Goal: Information Seeking & Learning: Learn about a topic

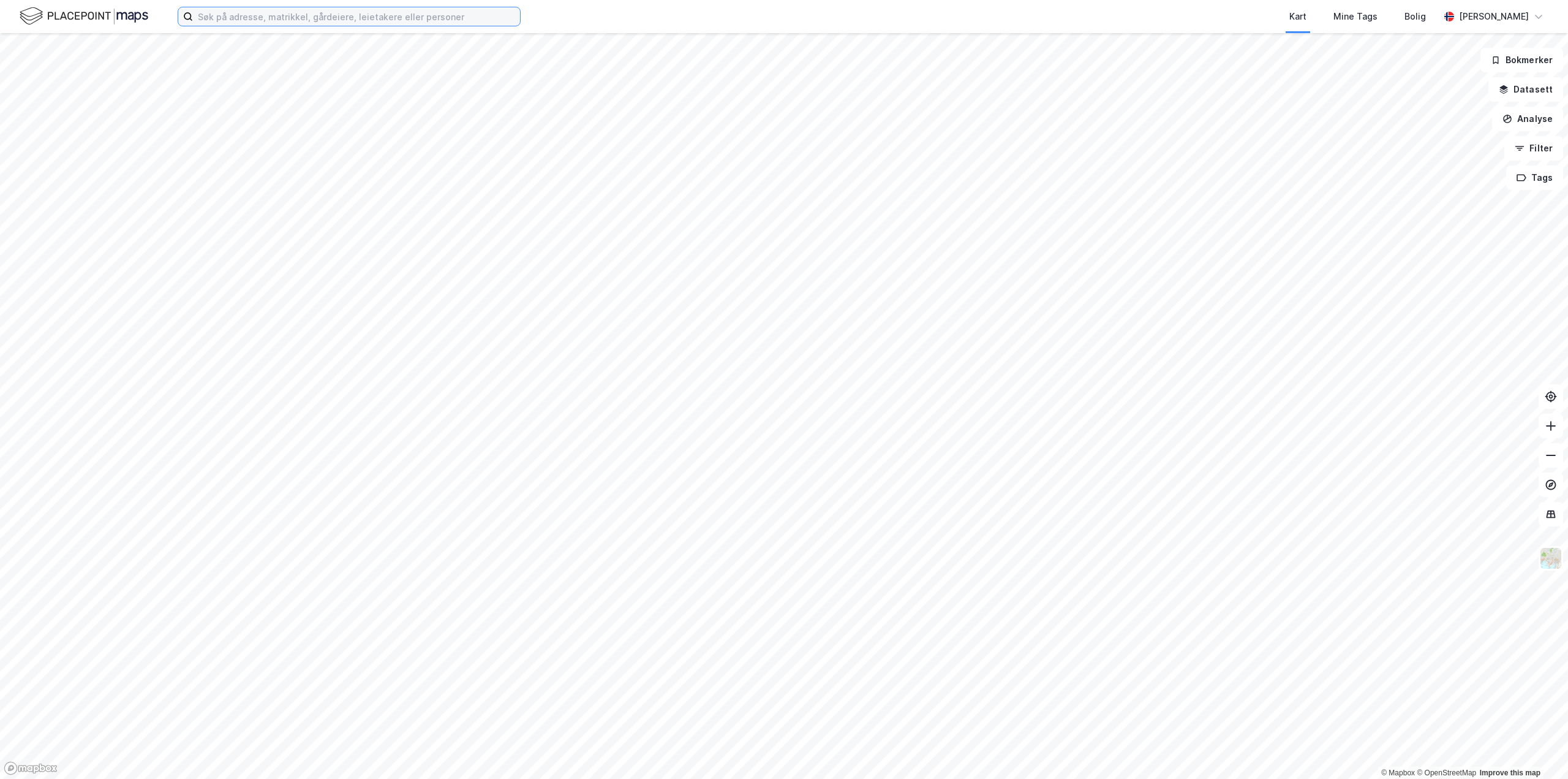
click at [306, 19] on input at bounding box center [357, 16] width 327 height 18
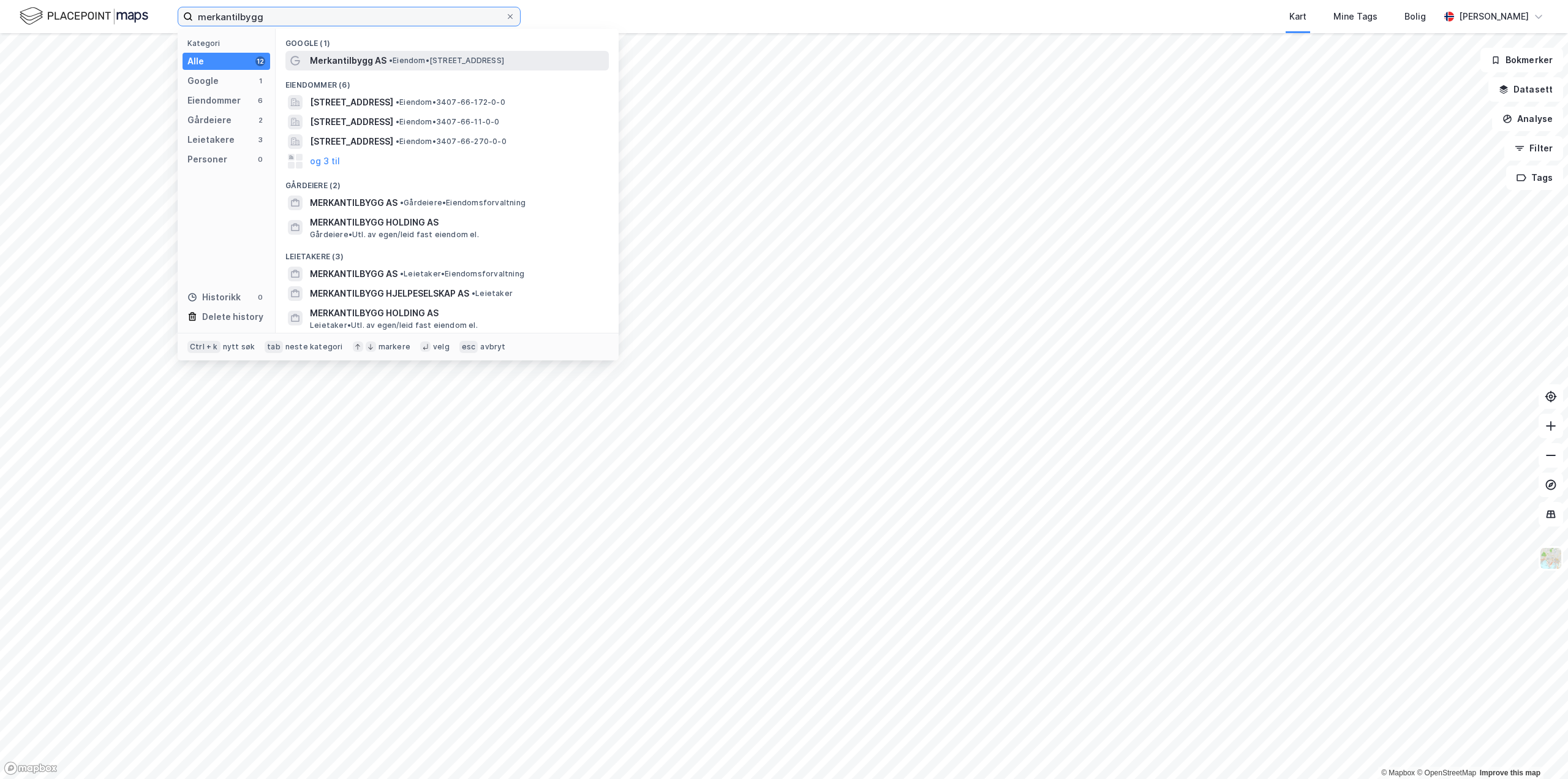
type input "merkantilbygg"
click at [368, 57] on span "Merkantilbygg AS" at bounding box center [348, 61] width 77 height 15
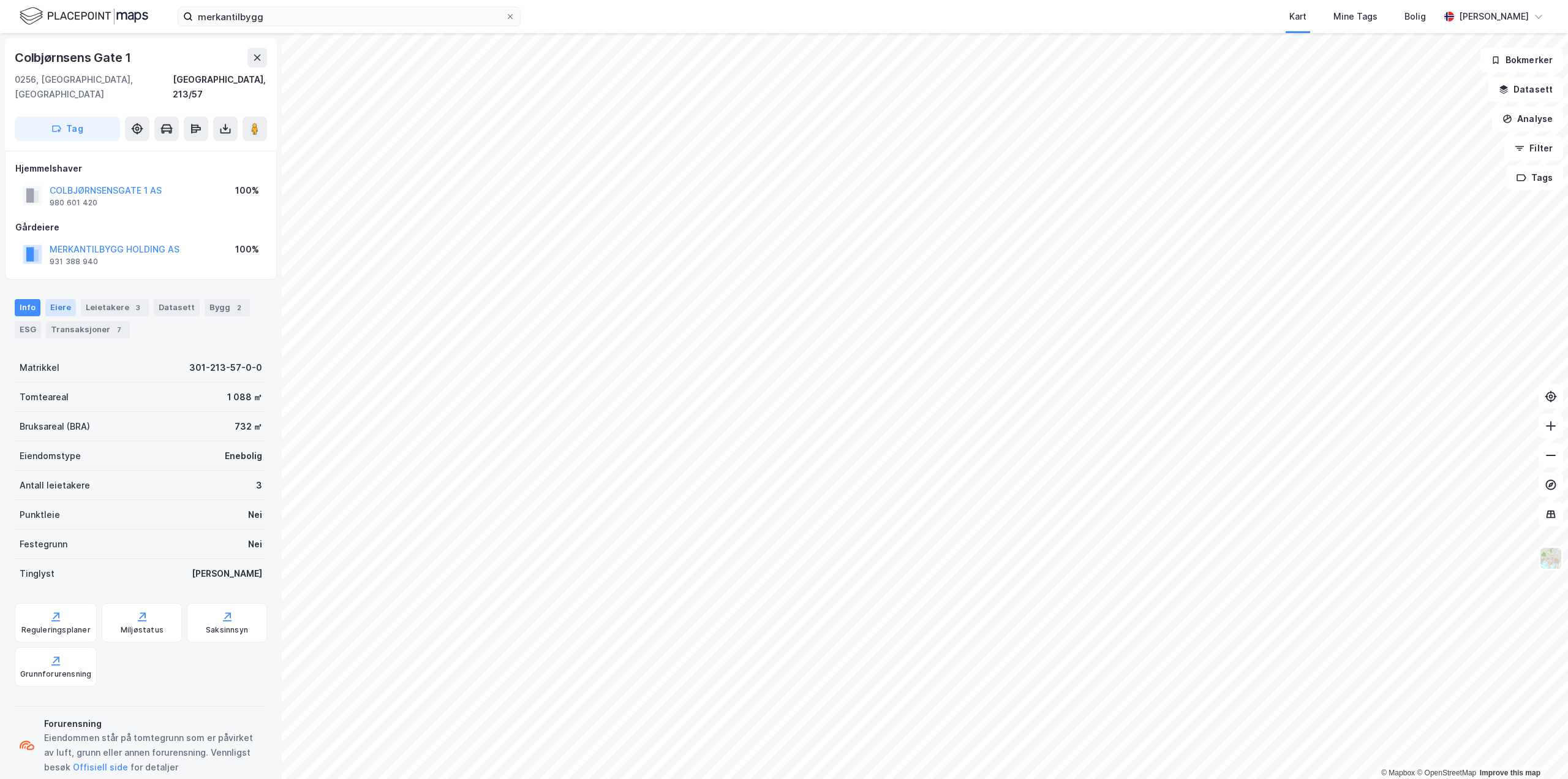
click at [56, 299] on div "Eiere" at bounding box center [60, 308] width 30 height 17
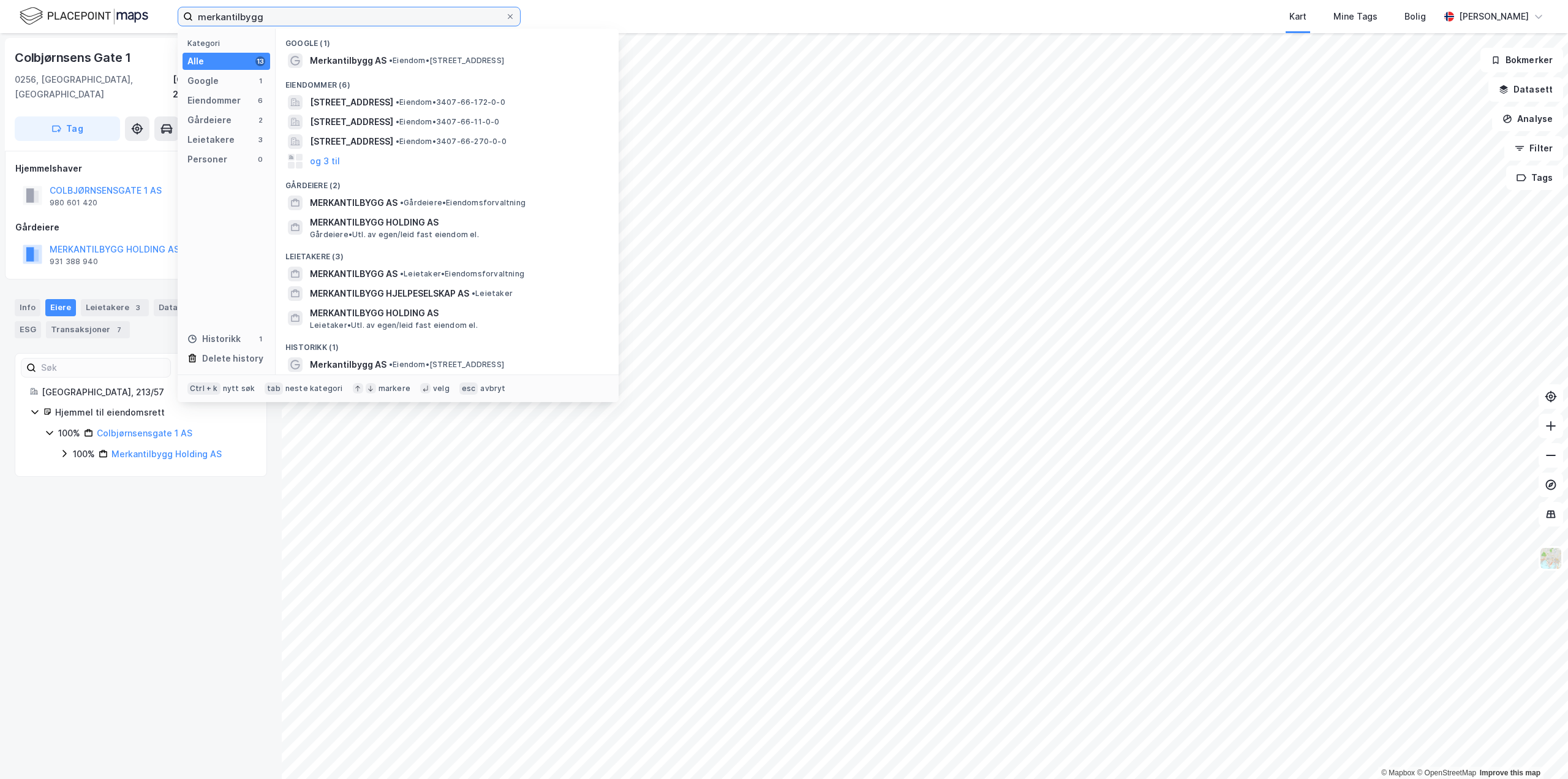
click at [263, 15] on input "merkantilbygg" at bounding box center [349, 16] width 312 height 18
click at [389, 199] on span "MERKANTILBYGG AS" at bounding box center [353, 203] width 87 height 15
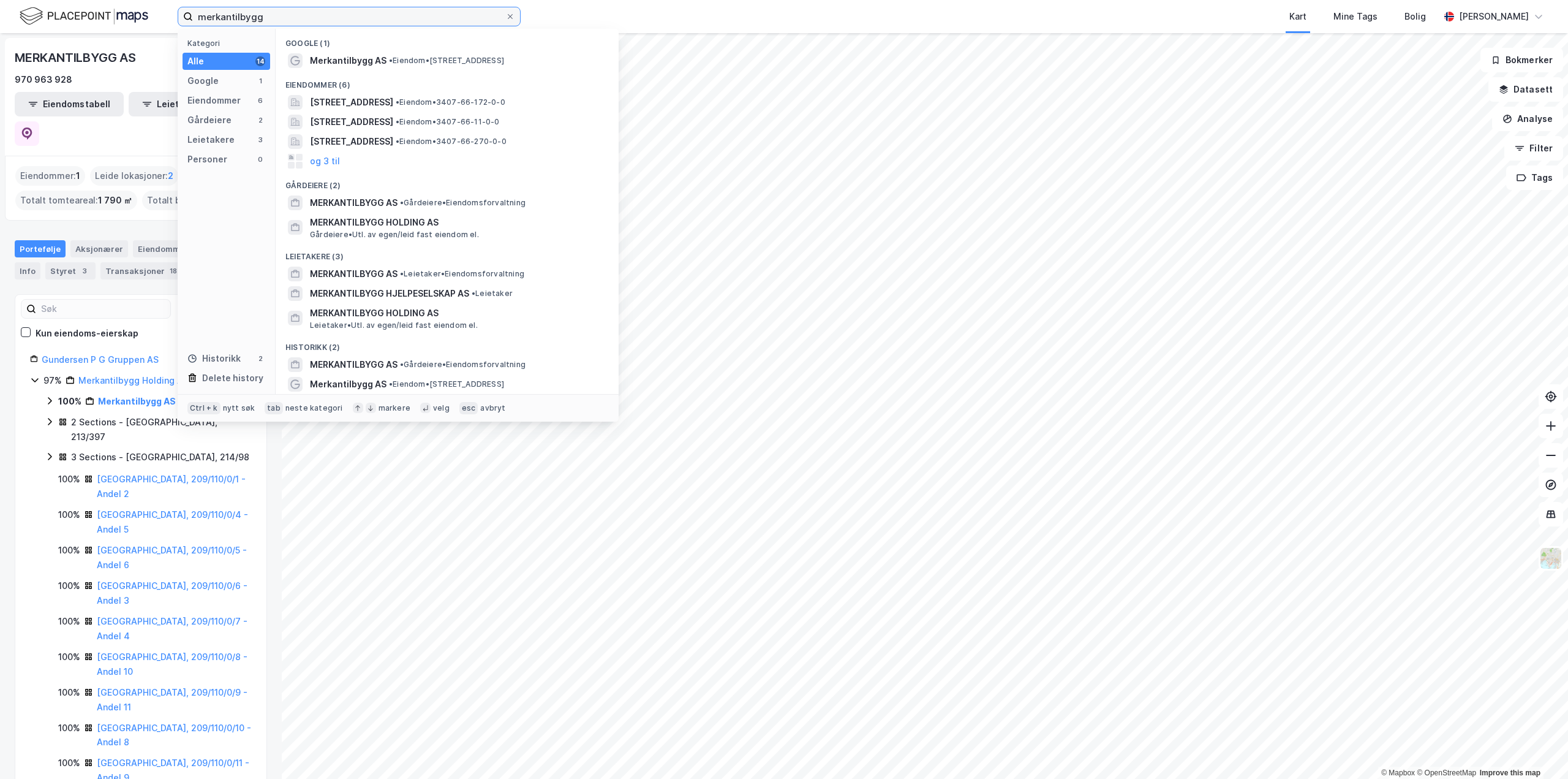
click at [345, 22] on input "merkantilbygg" at bounding box center [349, 16] width 312 height 18
click at [230, 104] on div "Eiendommer" at bounding box center [214, 100] width 54 height 15
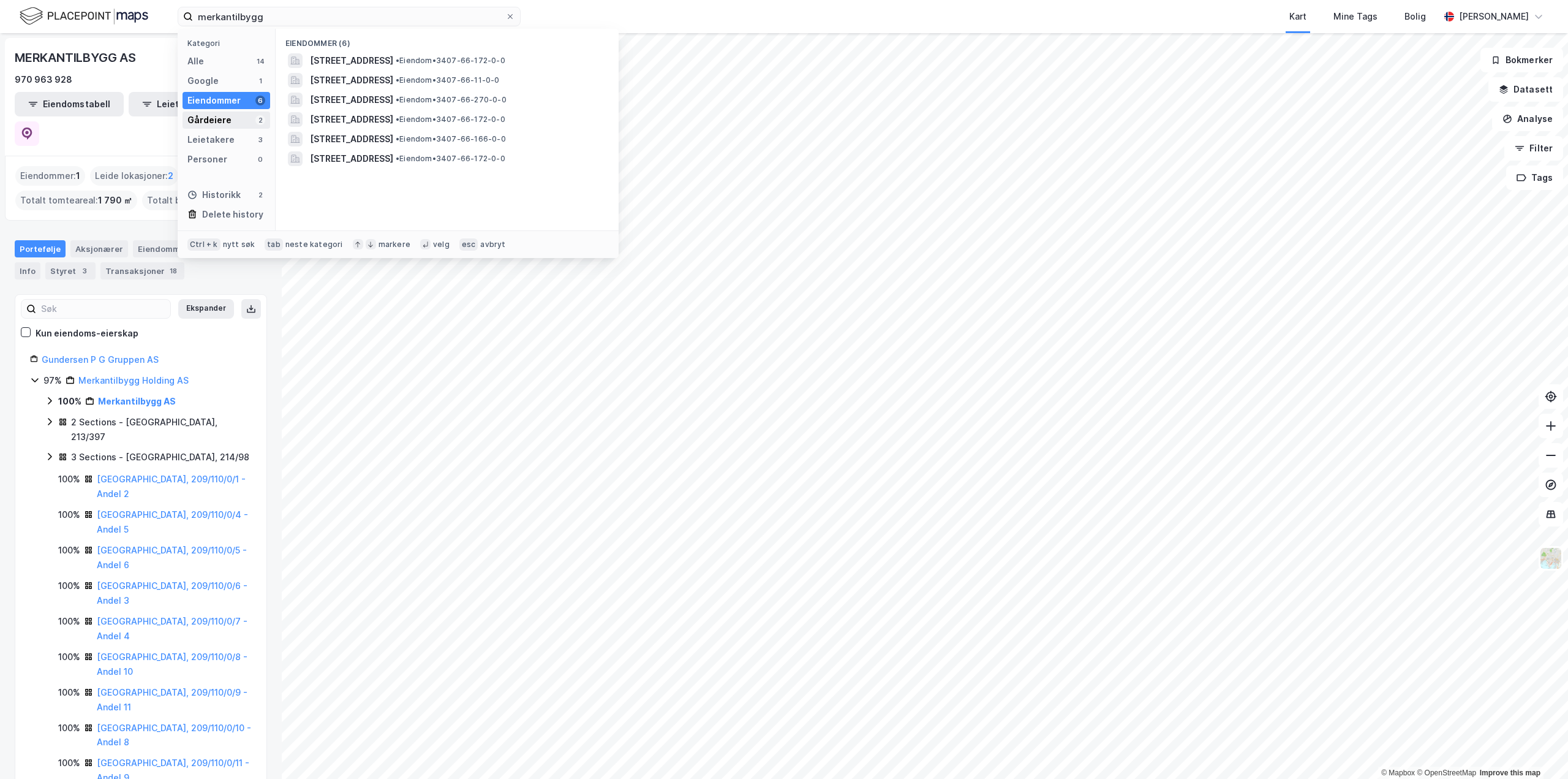
click at [223, 119] on div "Gårdeiere" at bounding box center [209, 120] width 44 height 15
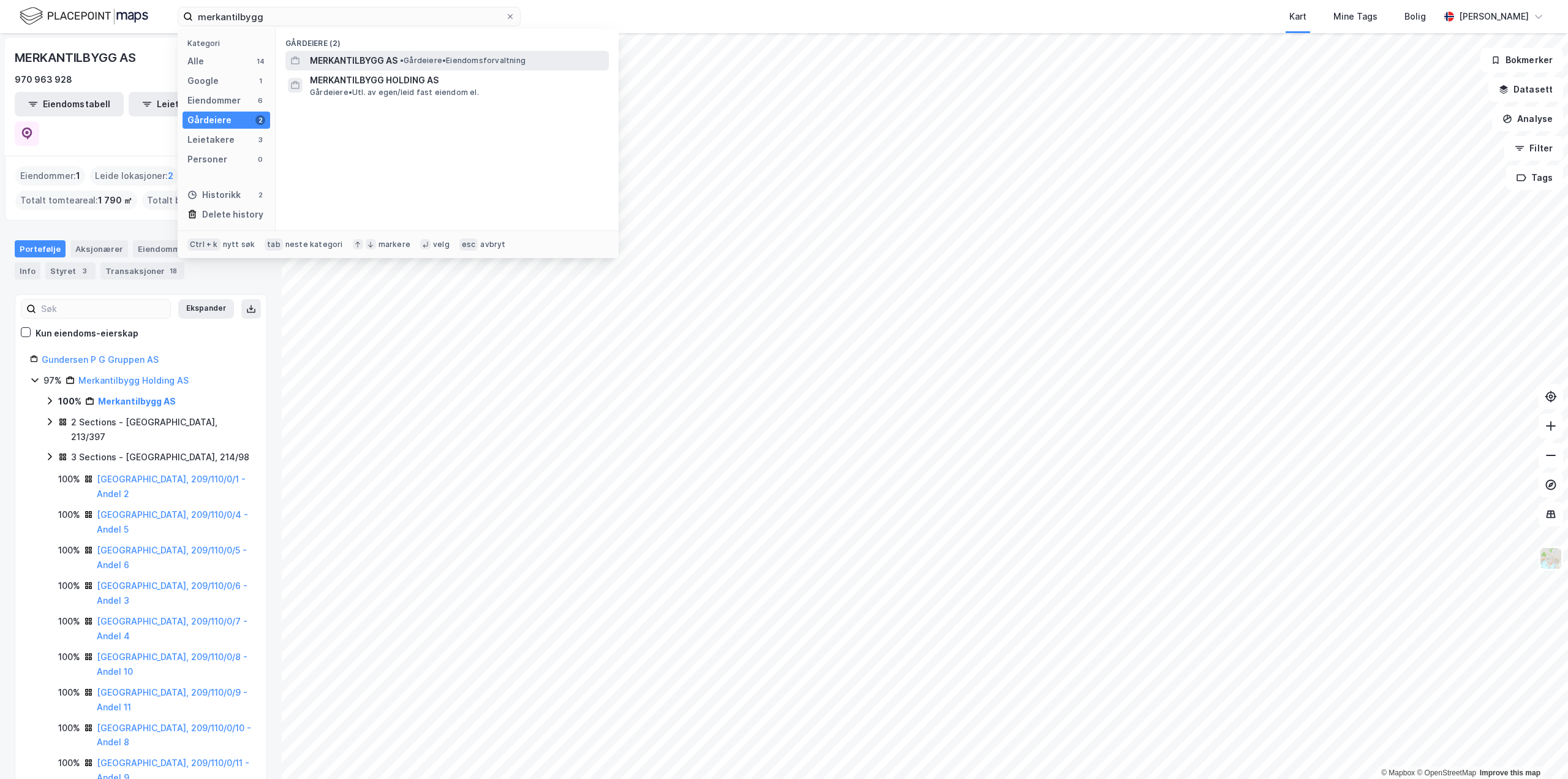
click at [403, 56] on span "•" at bounding box center [401, 60] width 4 height 9
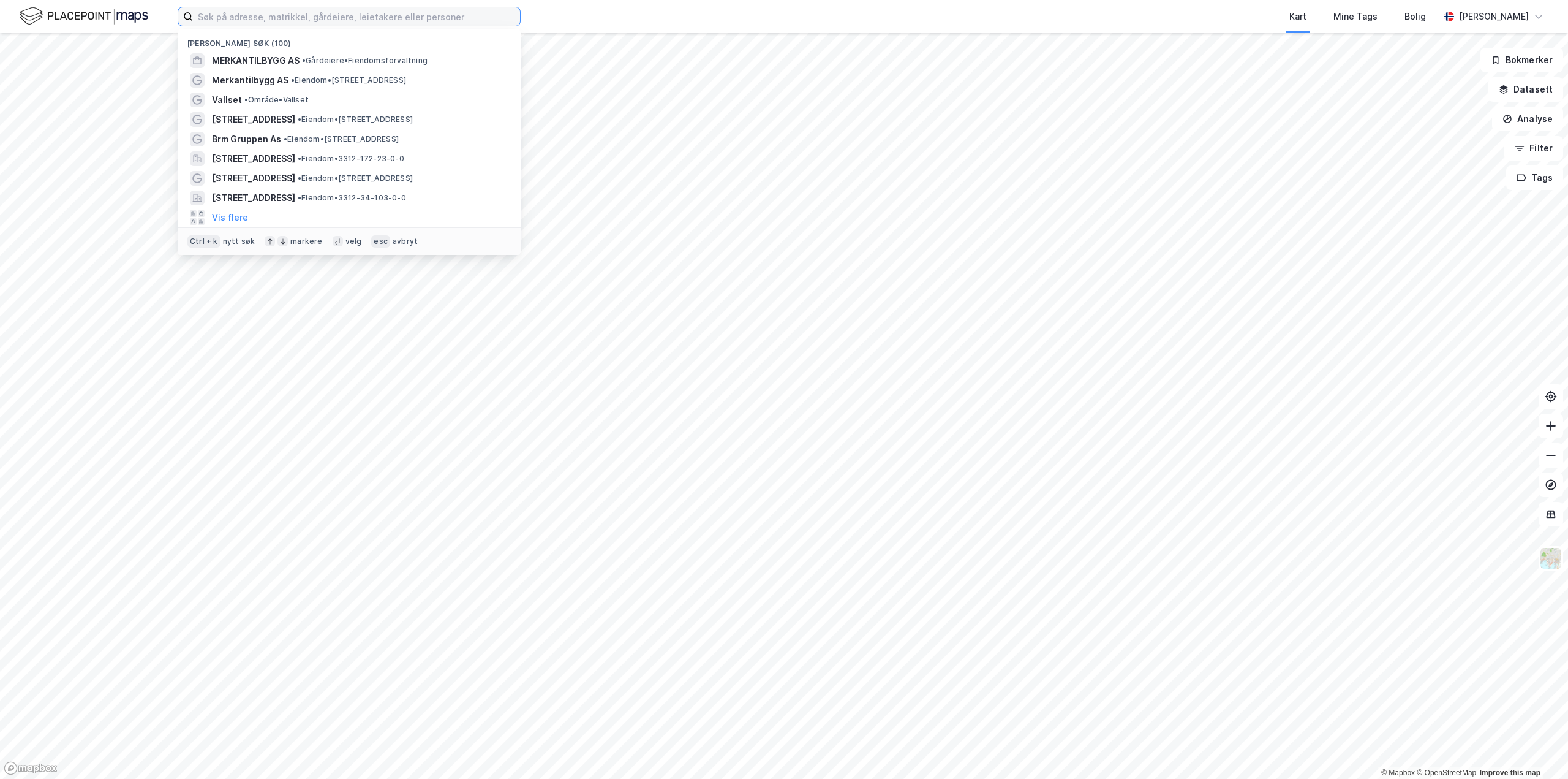
click at [506, 12] on input at bounding box center [357, 16] width 327 height 18
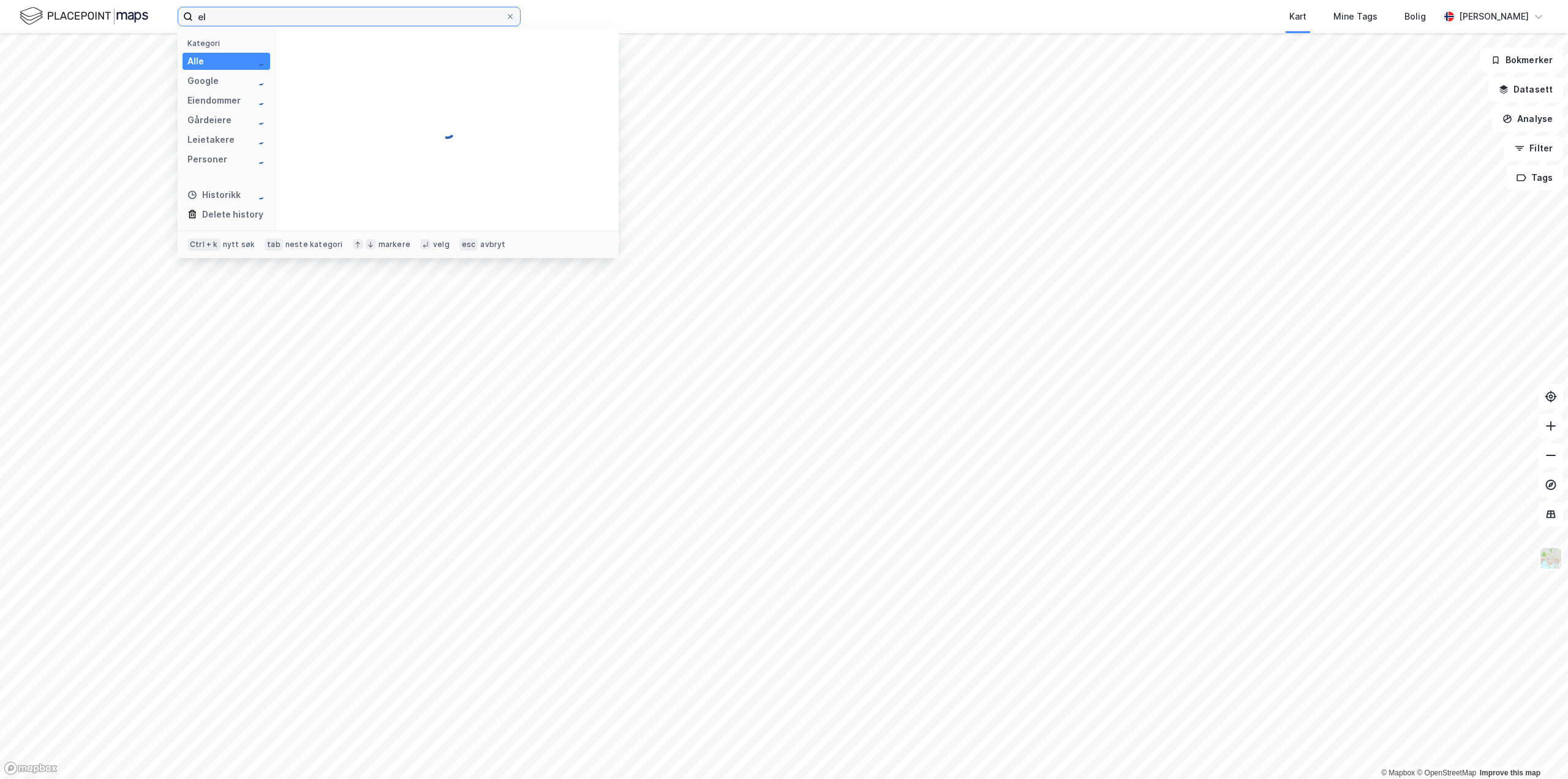
type input "e"
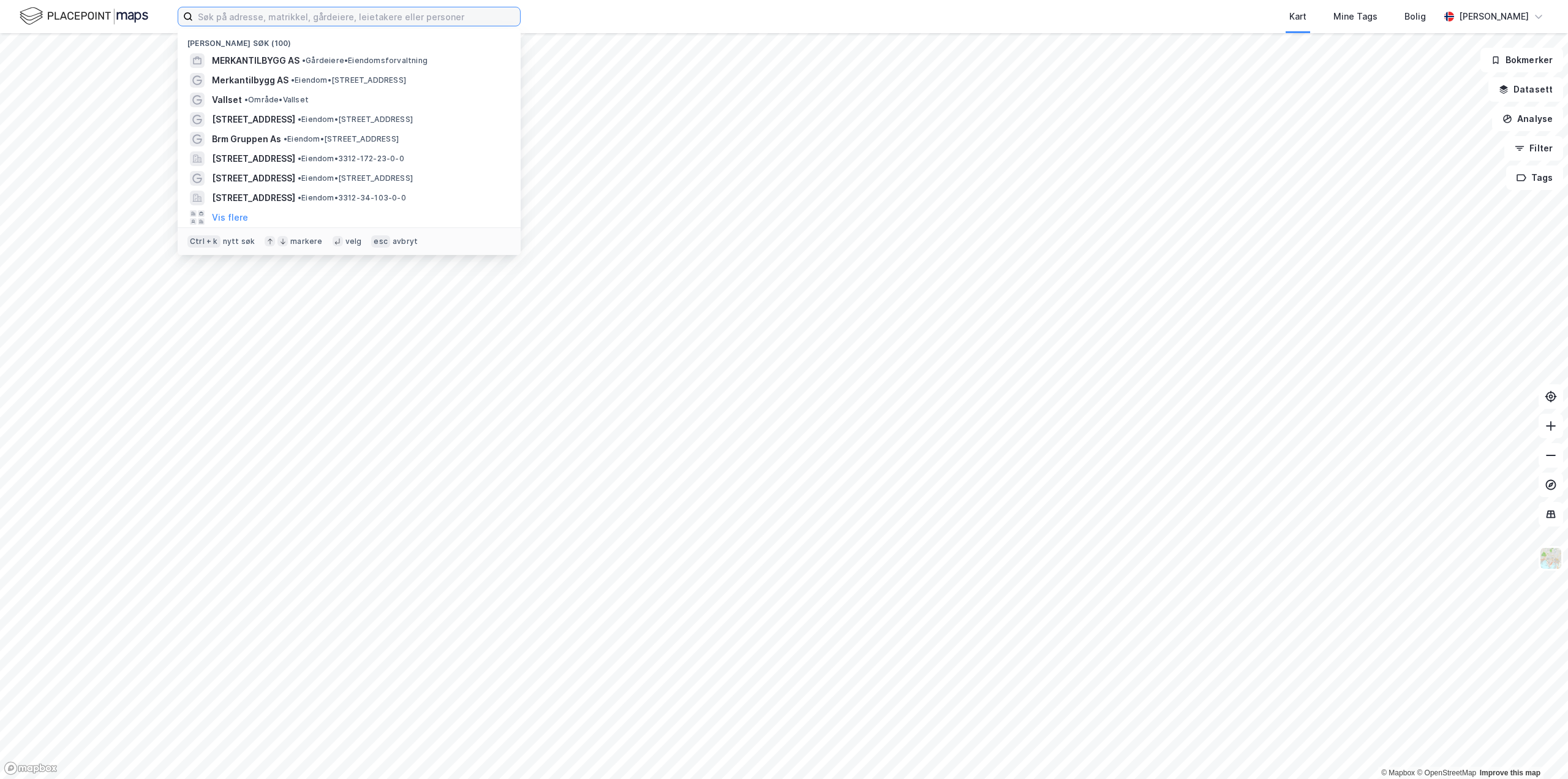
click at [391, 13] on input at bounding box center [357, 16] width 327 height 18
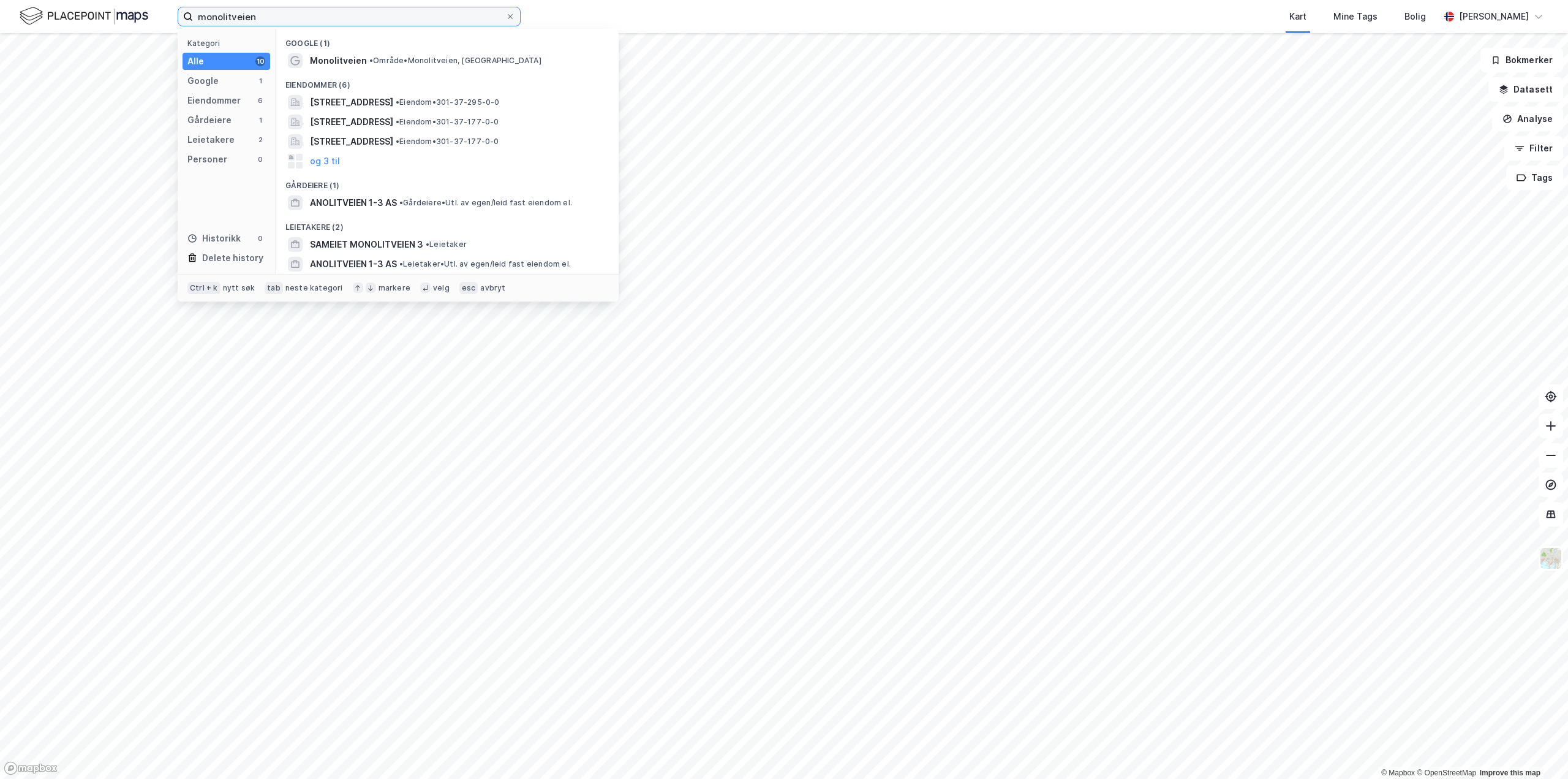
click at [300, 14] on input "monolitveien" at bounding box center [349, 16] width 312 height 18
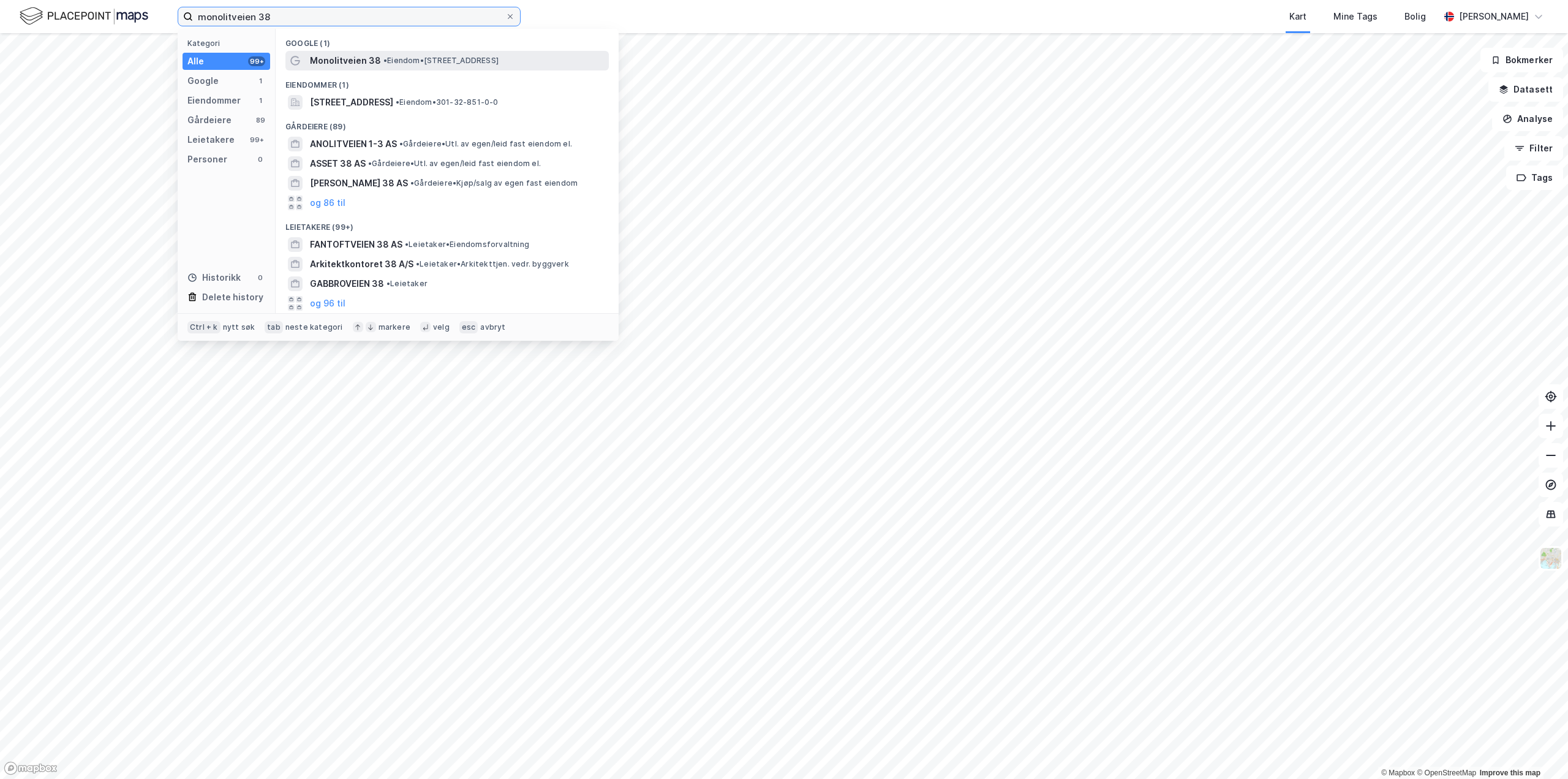
type input "monolitveien 38"
click at [384, 63] on span "•" at bounding box center [385, 60] width 4 height 9
